Goal: Information Seeking & Learning: Learn about a topic

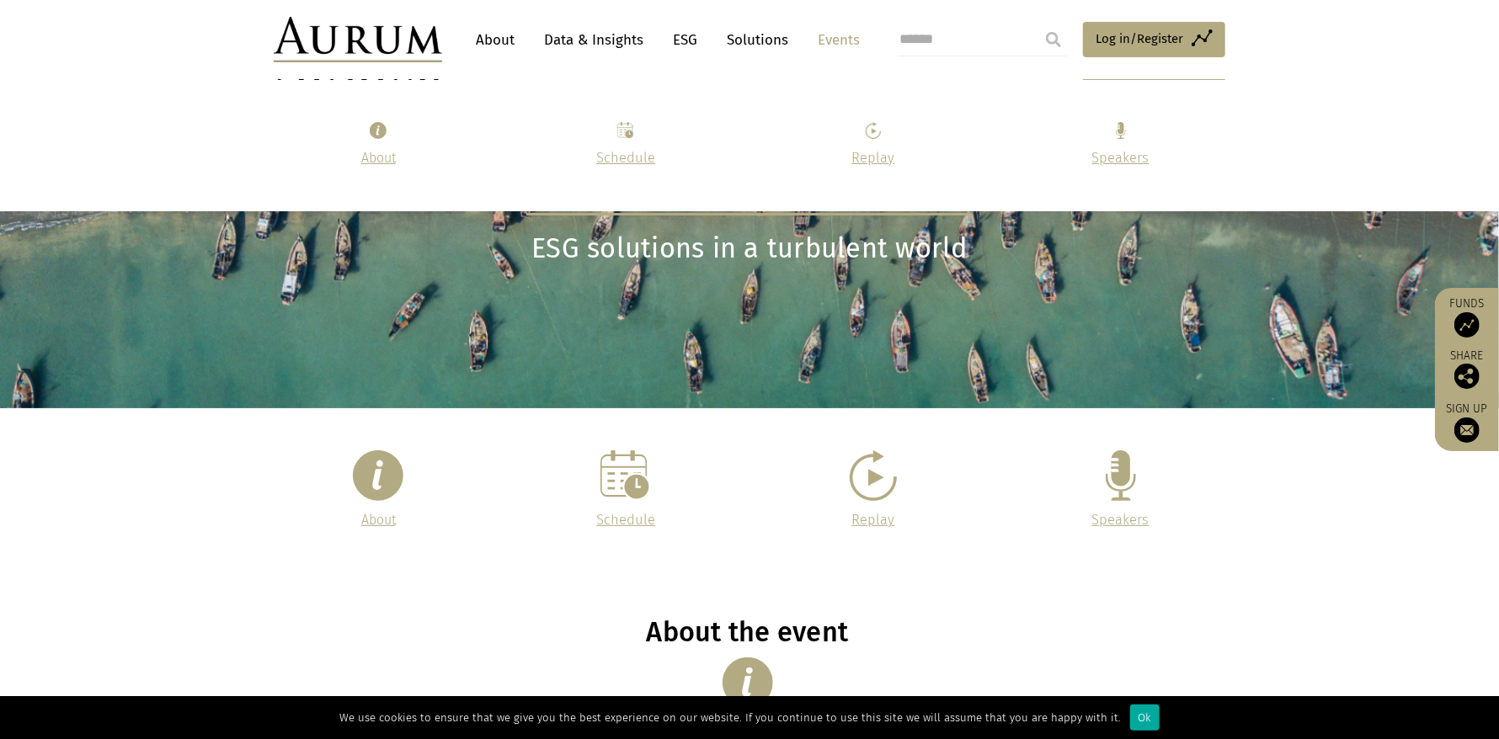
scroll to position [2032, 0]
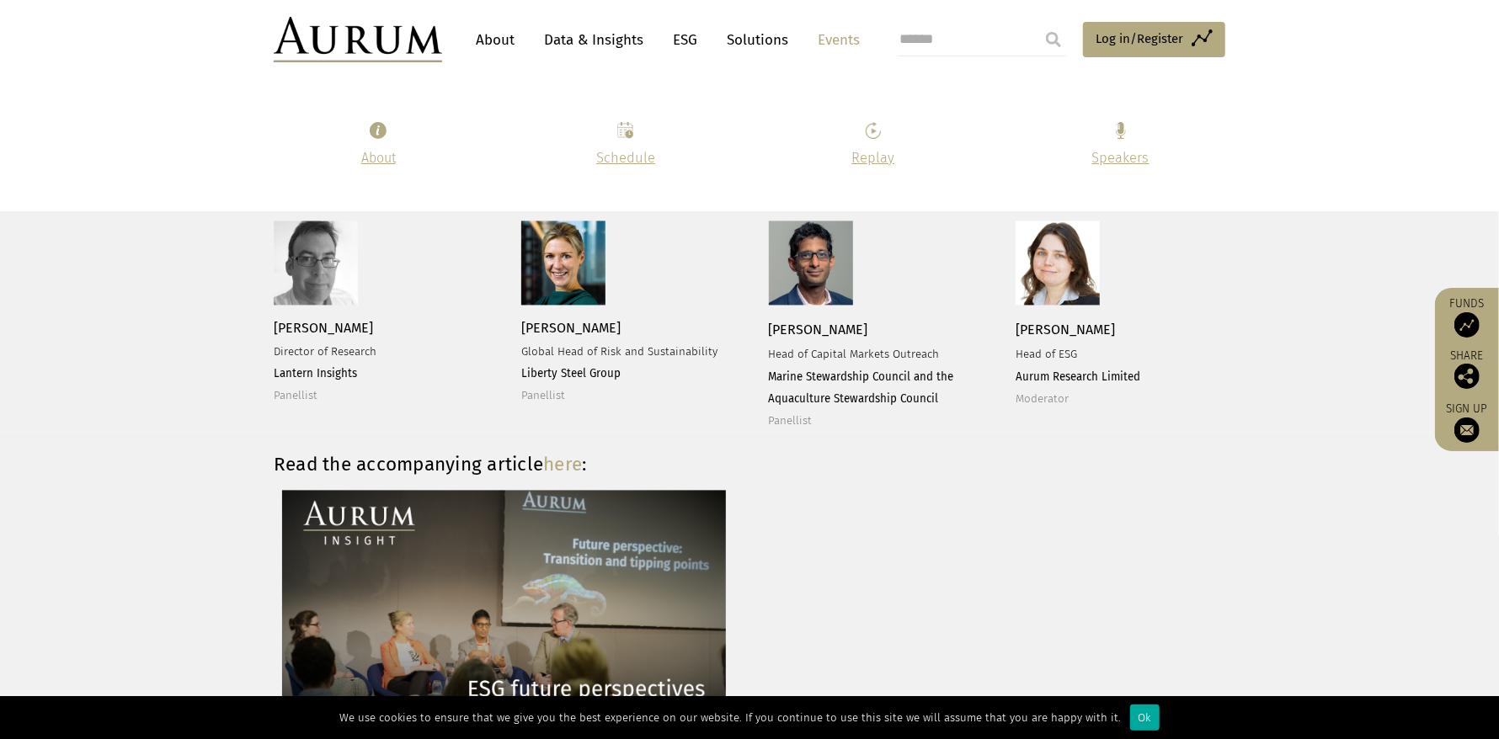
click at [589, 292] on img at bounding box center [563, 263] width 84 height 84
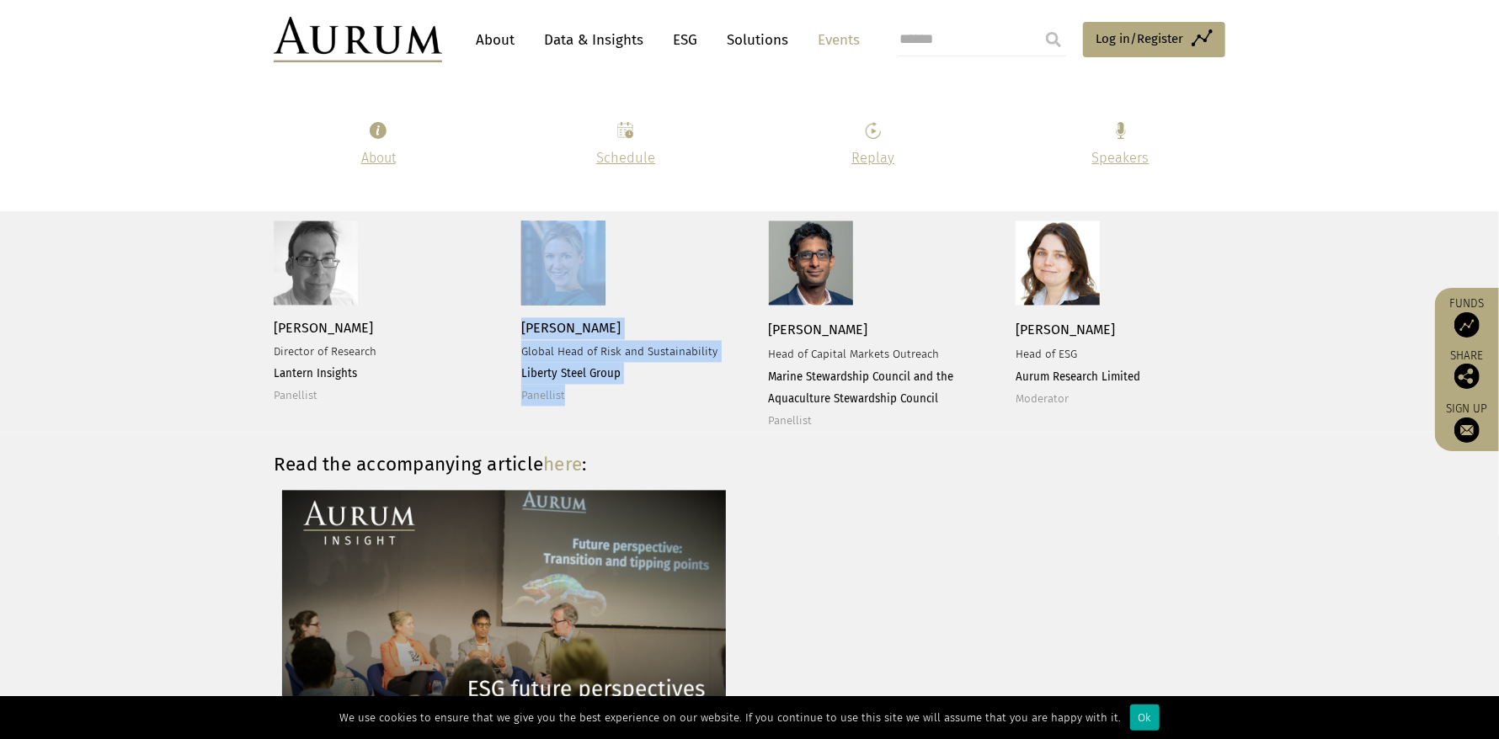
drag, startPoint x: 514, startPoint y: 314, endPoint x: 475, endPoint y: 302, distance: 41.3
click at [673, 394] on div "[PERSON_NAME] Director of Research Lantern Insights Panellist [PERSON_NAME] Glo…" at bounding box center [749, 326] width 985 height 210
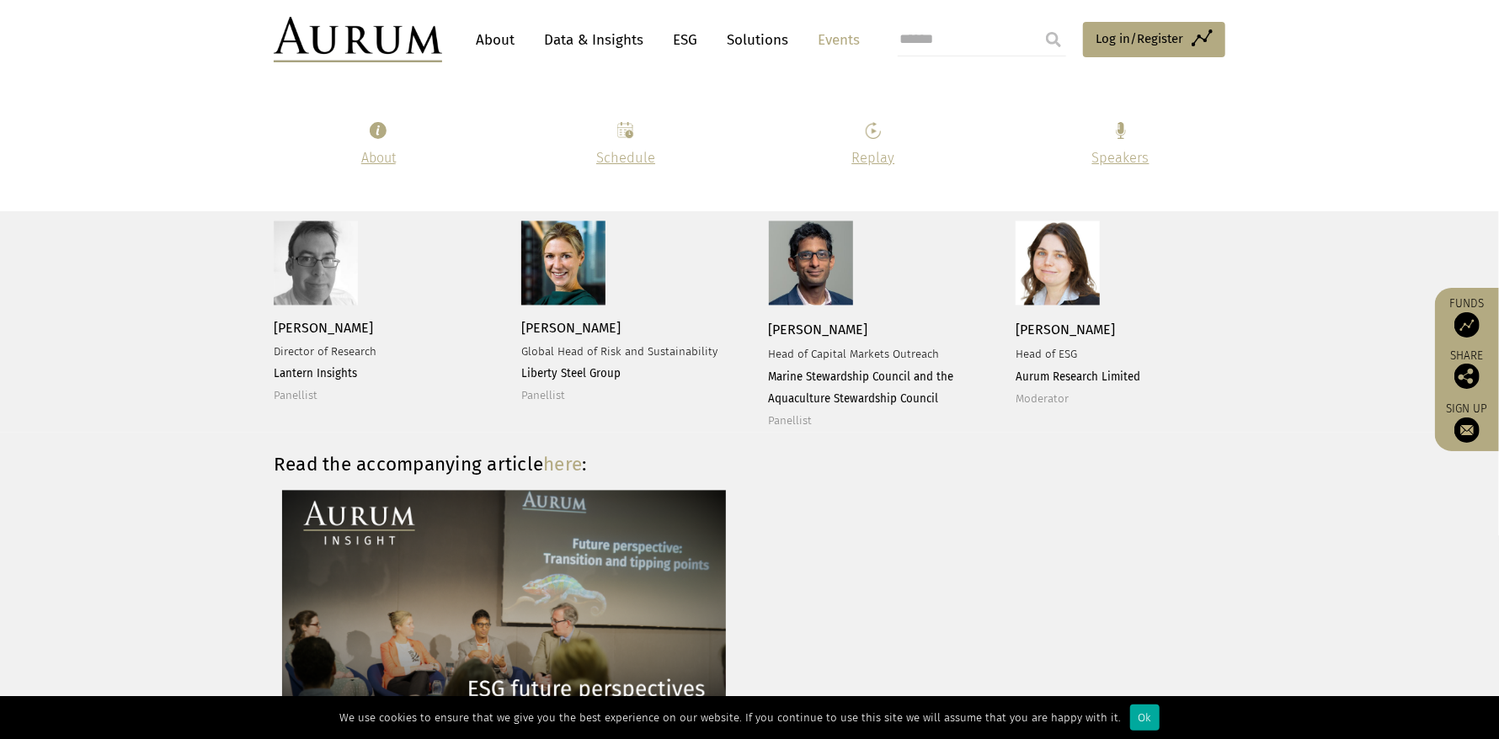
click at [399, 279] on p at bounding box center [376, 263] width 205 height 84
drag, startPoint x: 520, startPoint y: 324, endPoint x: 575, endPoint y: 396, distance: 90.1
click at [575, 396] on p "[PERSON_NAME] Global Head of Risk and Sustainability Liberty Steel Group Panell…" at bounding box center [623, 361] width 205 height 89
copy p "[PERSON_NAME] Global Head of Risk and Sustainability Liberty Steel Group Panell…"
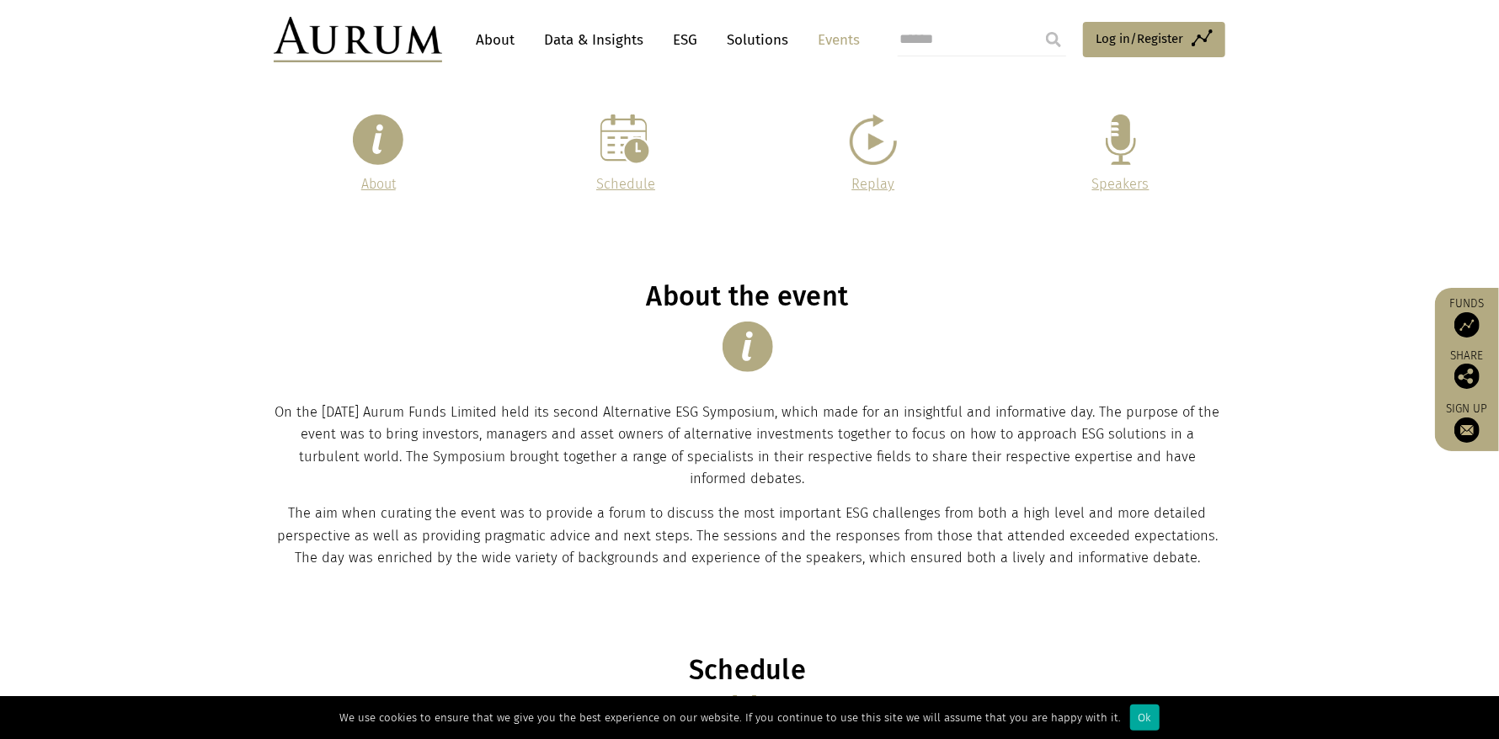
scroll to position [0, 0]
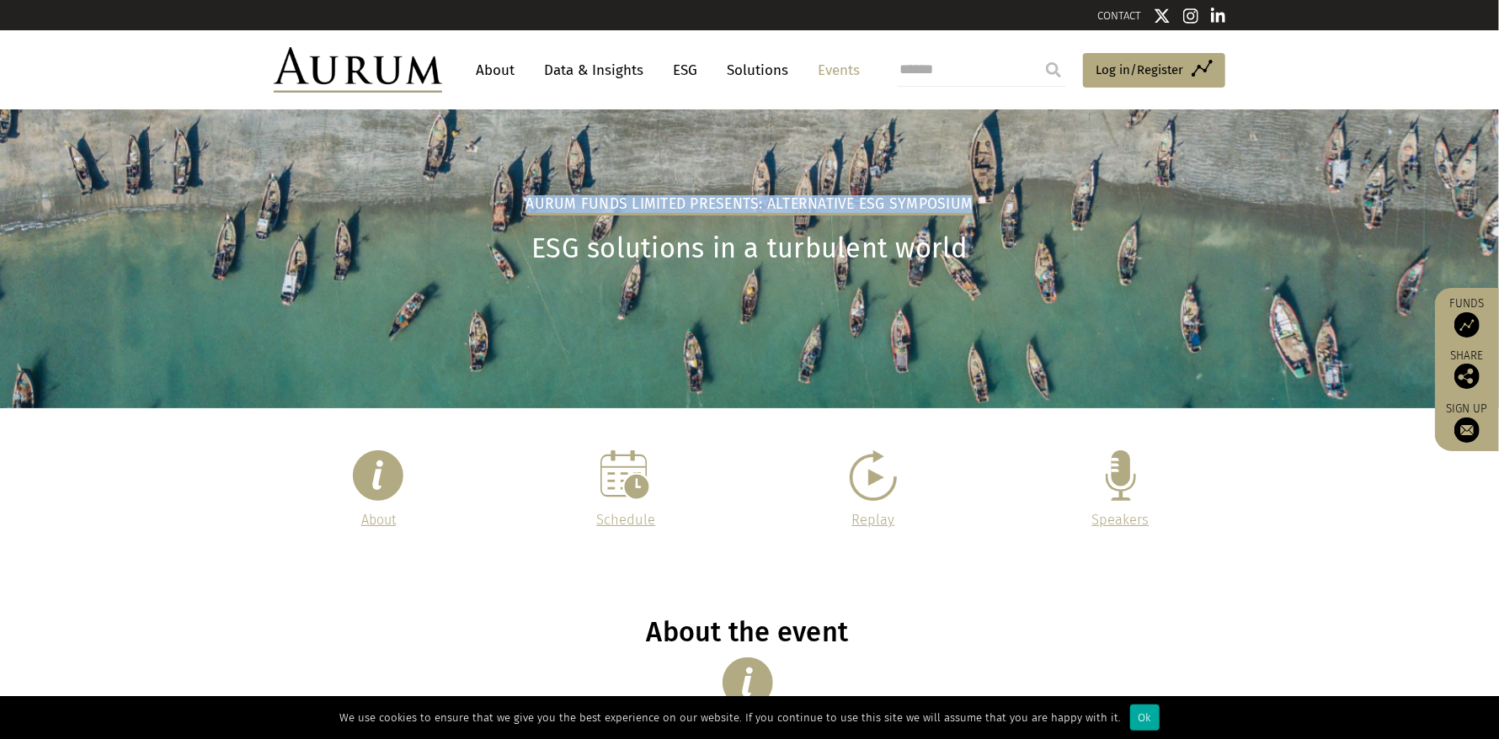
drag, startPoint x: 533, startPoint y: 200, endPoint x: 972, endPoint y: 206, distance: 438.7
click at [972, 206] on div "Aurum Funds Limited Presents: Alternative ESG Symposium ESG solutions in a turb…" at bounding box center [749, 280] width 985 height 173
copy h2 "Aurum Funds Limited Presents: Alternative ESG Symposium"
